Goal: Information Seeking & Learning: Learn about a topic

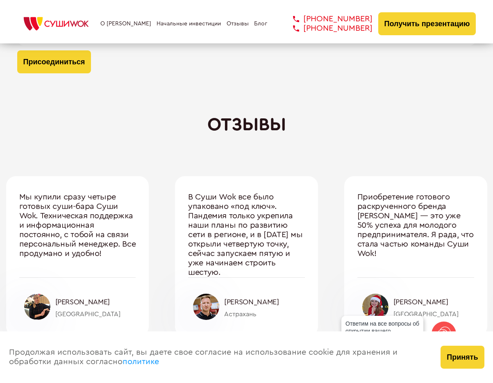
scroll to position [2625, 0]
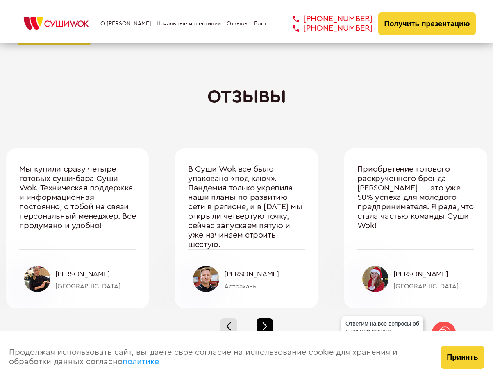
click at [264, 330] on span at bounding box center [264, 328] width 5 height 5
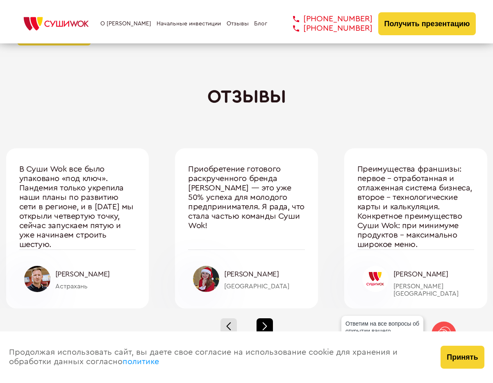
click at [265, 321] on div at bounding box center [265, 327] width 16 height 16
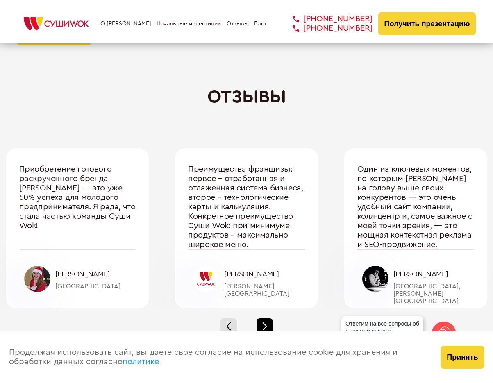
click at [264, 324] on span at bounding box center [264, 325] width 5 height 5
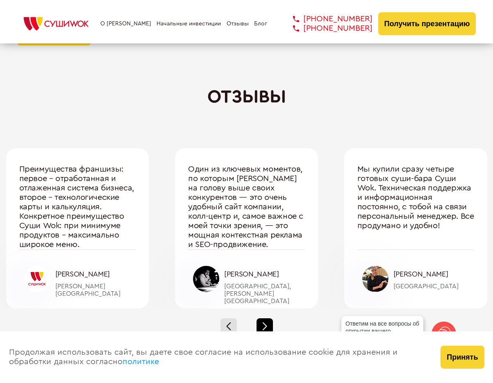
click at [257, 330] on div at bounding box center [265, 327] width 16 height 16
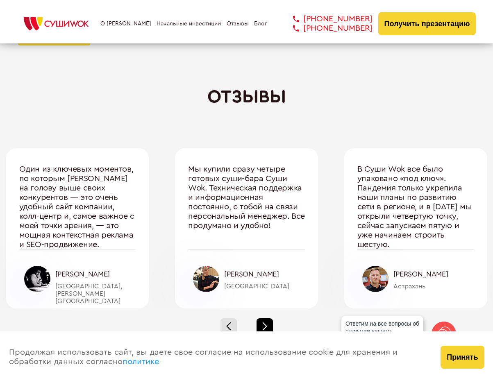
click at [257, 330] on div at bounding box center [265, 327] width 16 height 16
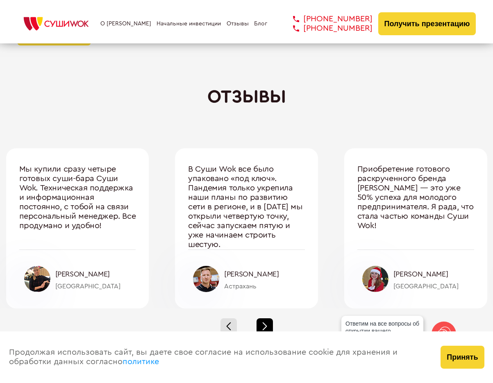
click at [264, 327] on div at bounding box center [265, 327] width 16 height 16
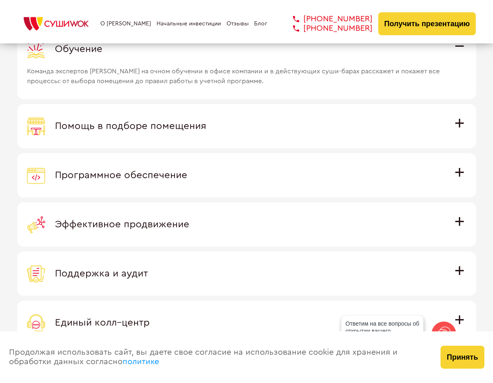
scroll to position [2296, 0]
click at [187, 173] on span "Программное обеспечение" at bounding box center [121, 176] width 132 height 10
click at [0, 0] on input "Программное обеспечение Программное обеспечение разработано специально для [PER…" at bounding box center [0, 0] width 0 height 0
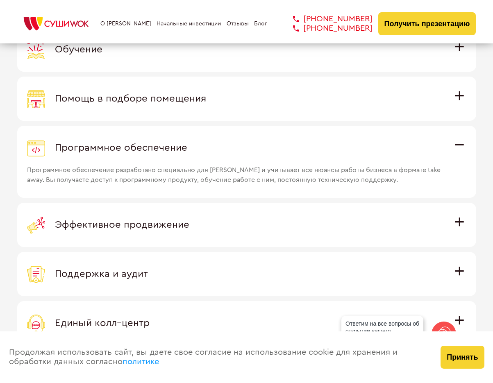
click at [189, 223] on span "Эффективное продвижение" at bounding box center [122, 225] width 135 height 10
click at [0, 0] on input "Эффективное продвижение Все рекламные материалы предоставляются централизованно…" at bounding box center [0, 0] width 0 height 0
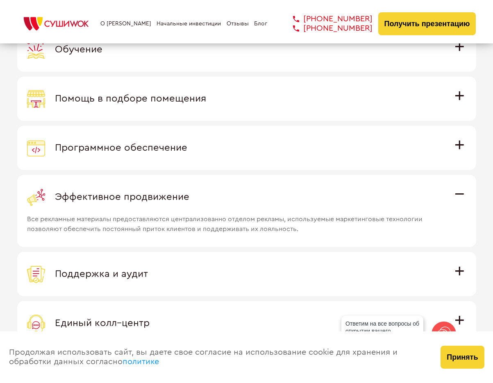
click at [426, 261] on label "Поддержка и аудит Аудит работы с целью поиска точек роста и постоянная поддержк…" at bounding box center [246, 274] width 459 height 44
click at [0, 0] on input "Поддержка и аудит Аудит работы с целью поиска точек роста и постоянная поддержк…" at bounding box center [0, 0] width 0 height 0
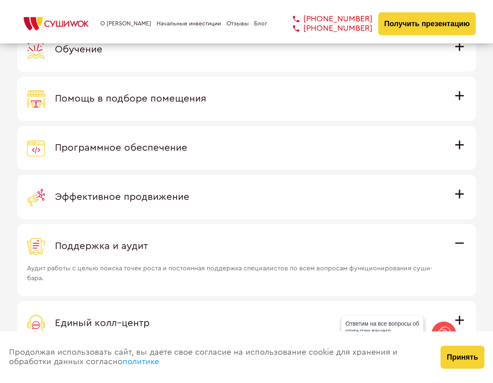
click at [459, 240] on div "Поддержка и аудит" at bounding box center [247, 246] width 440 height 18
click at [0, 0] on input "Поддержка и аудит Аудит работы с целью поиска точек роста и постоянная поддержк…" at bounding box center [0, 0] width 0 height 0
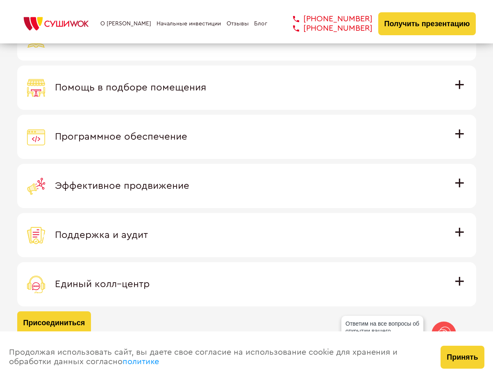
scroll to position [2337, 0]
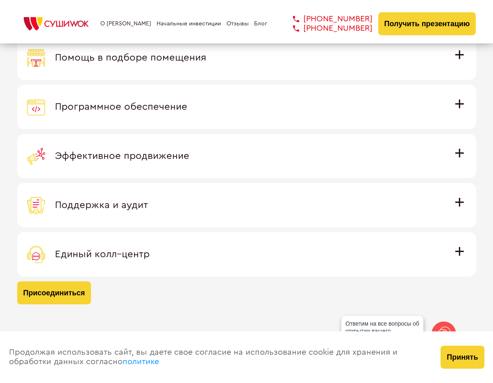
click at [430, 232] on div "Присоединяясь к международной семье [PERSON_NAME] вы получаете Обучение Команда…" at bounding box center [246, 110] width 459 height 388
click at [450, 249] on div "Единый колл–центр" at bounding box center [247, 255] width 440 height 18
click at [0, 0] on input "Единый колл–центр Полностью интегрирован с программным обеспечением: вы не проп…" at bounding box center [0, 0] width 0 height 0
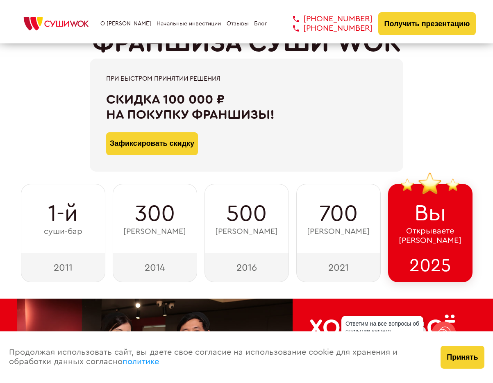
scroll to position [0, 0]
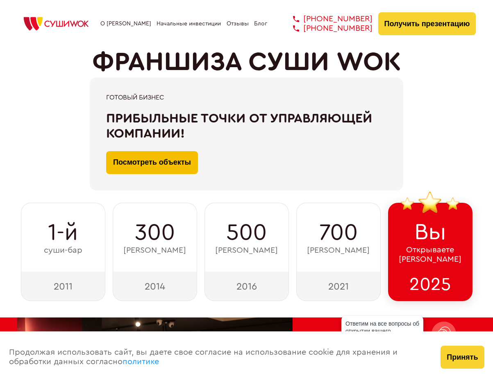
click at [165, 164] on link "Посмотреть объекты" at bounding box center [152, 162] width 92 height 23
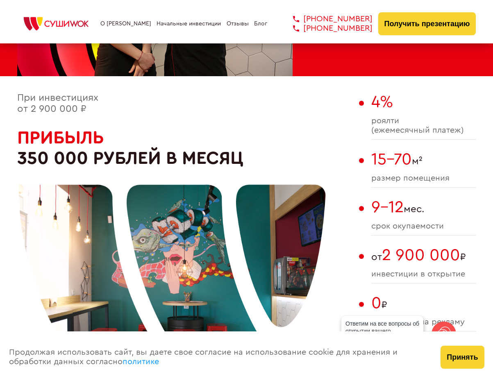
scroll to position [410, 0]
